Goal: Find specific page/section: Find specific page/section

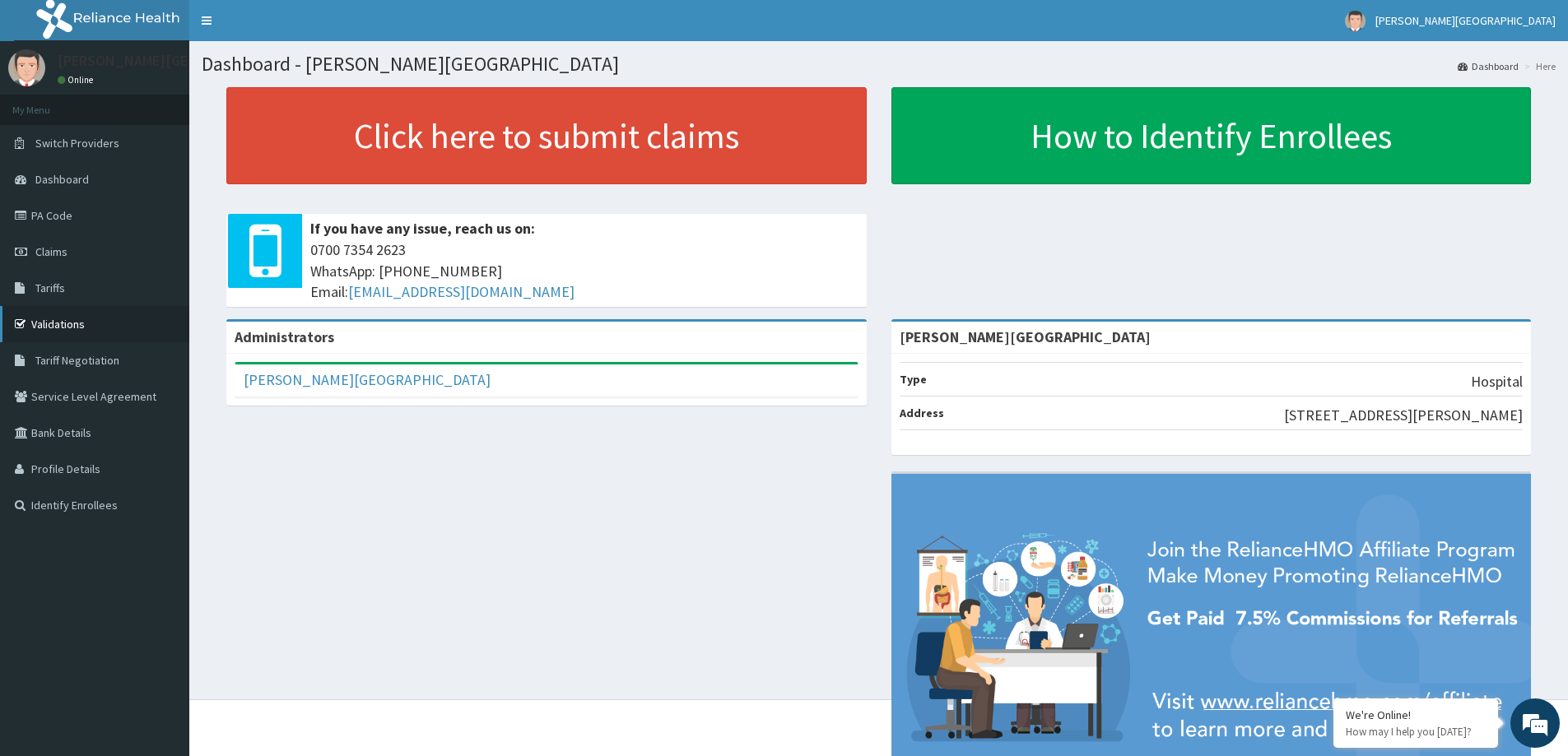
click at [82, 322] on link "Validations" at bounding box center [94, 324] width 190 height 37
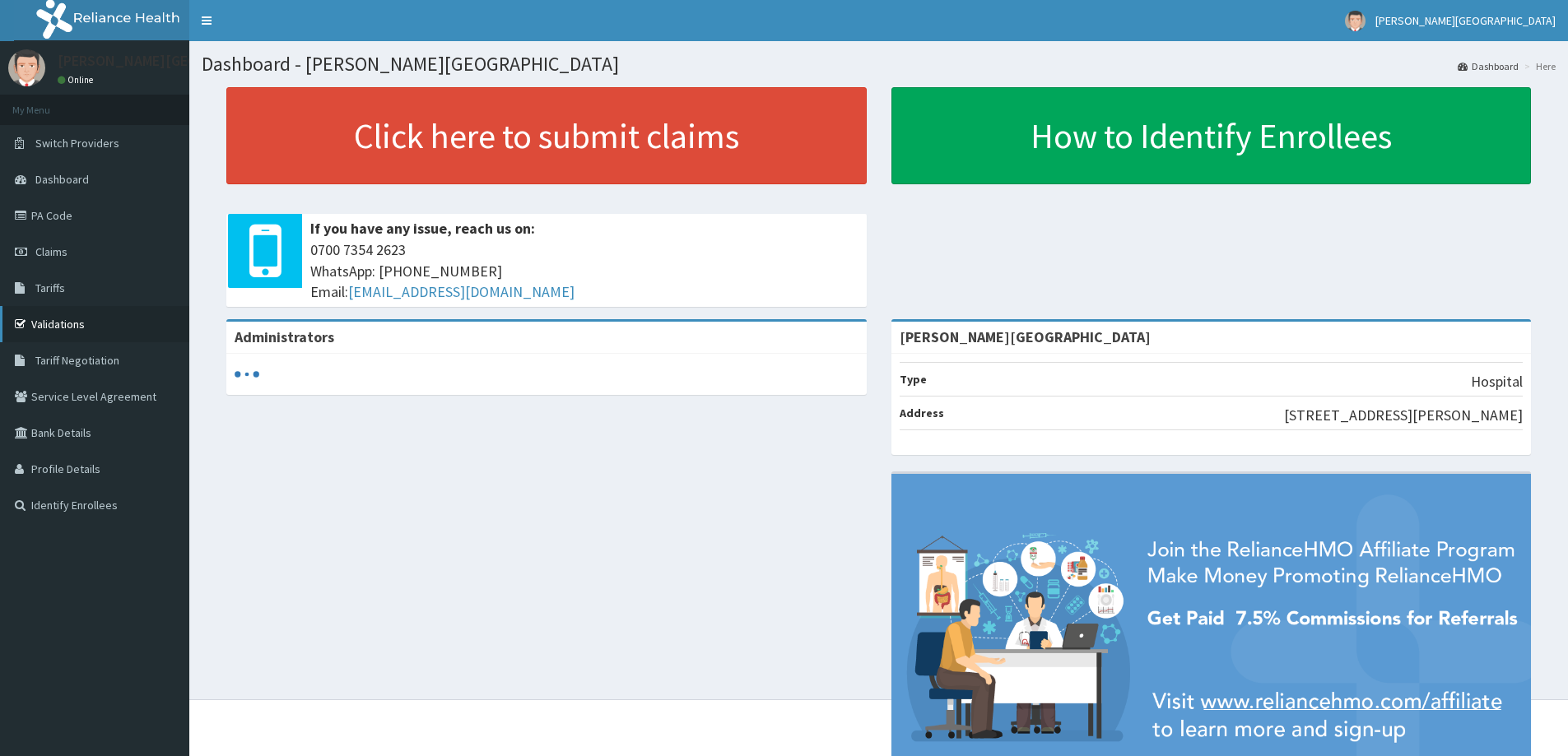
click at [85, 335] on link "Validations" at bounding box center [94, 324] width 190 height 37
